Goal: Task Accomplishment & Management: Manage account settings

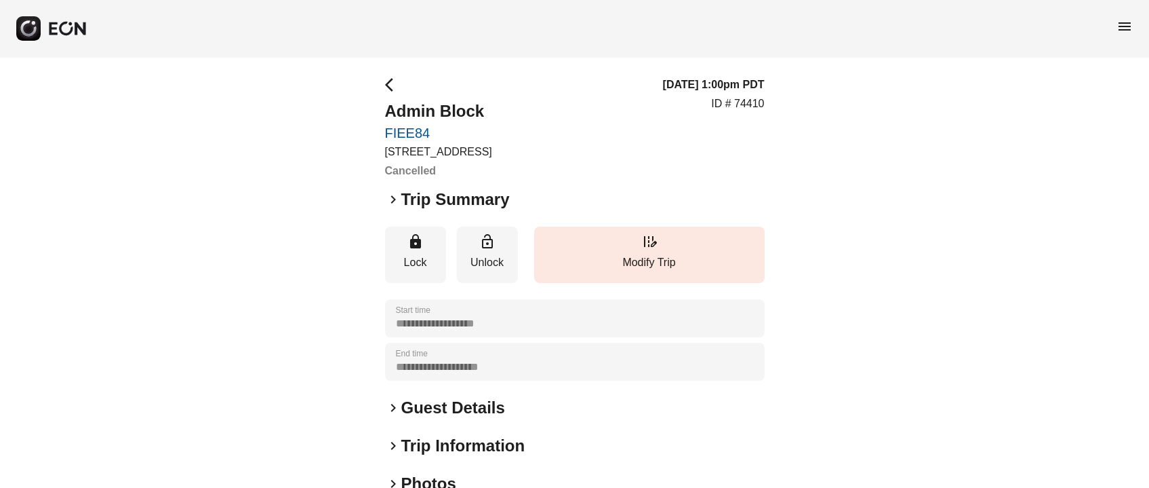
click at [393, 91] on span "arrow_back_ios" at bounding box center [393, 85] width 16 height 16
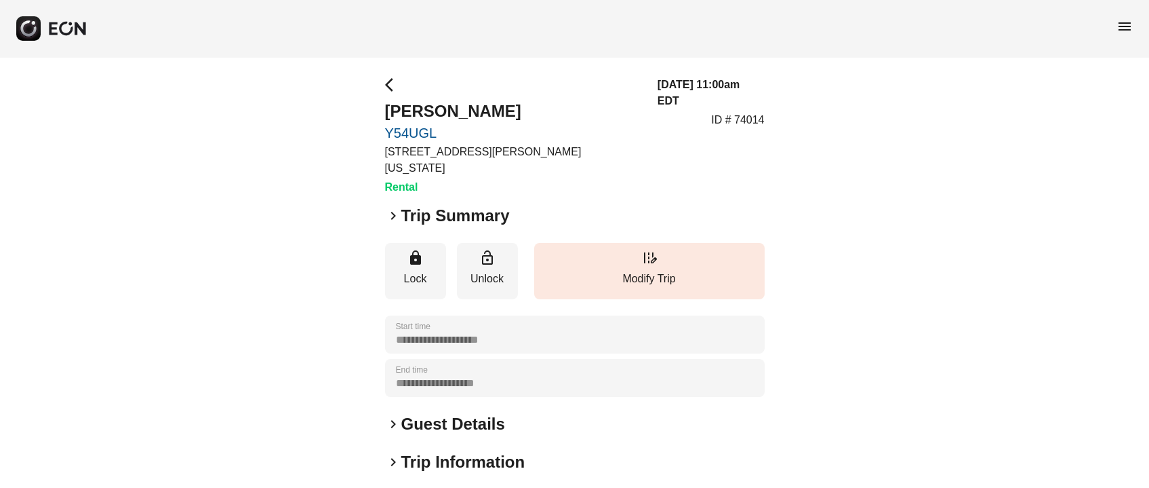
scroll to position [189, 0]
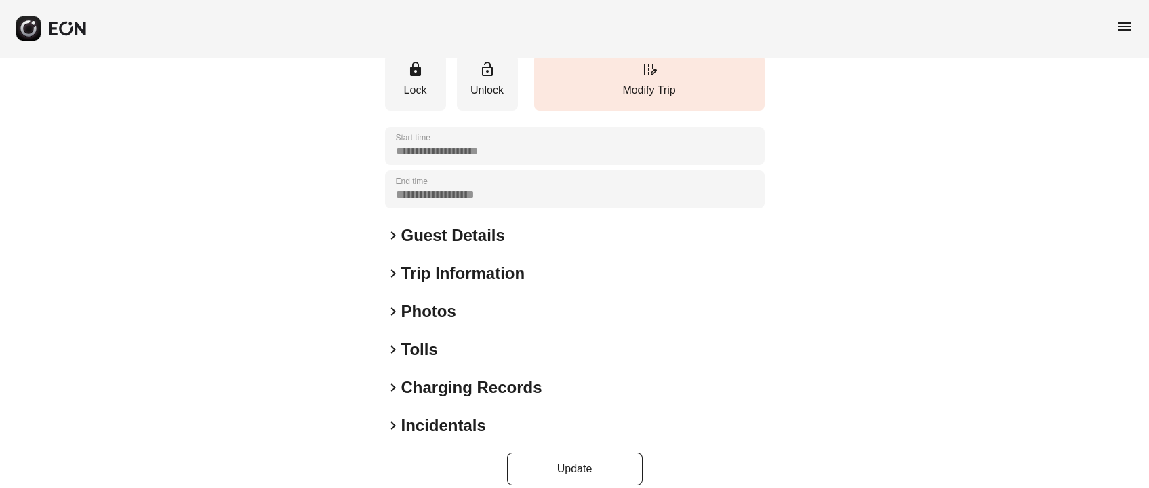
click at [439, 300] on h2 "Photos" at bounding box center [428, 311] width 55 height 22
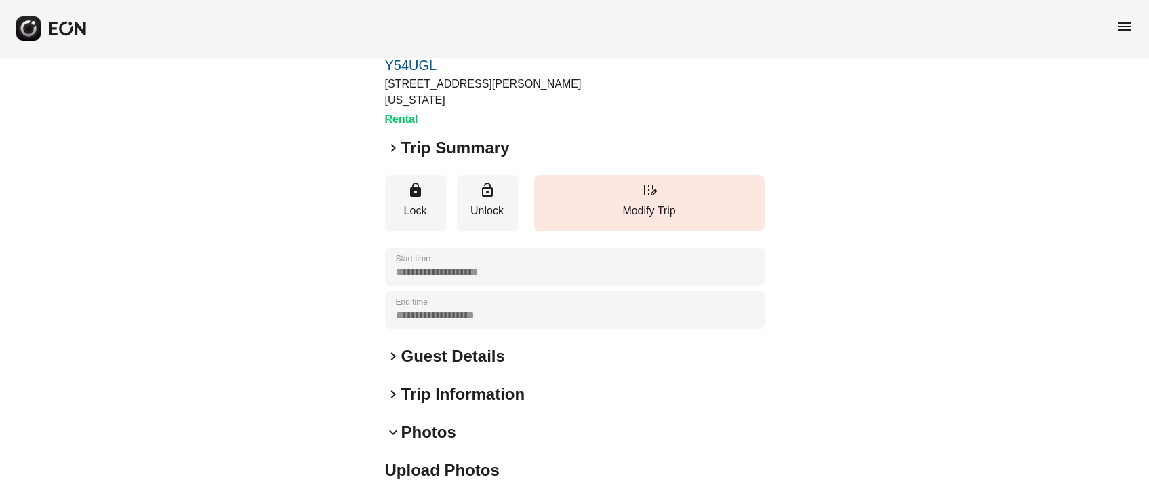
scroll to position [0, 0]
